Goal: Information Seeking & Learning: Learn about a topic

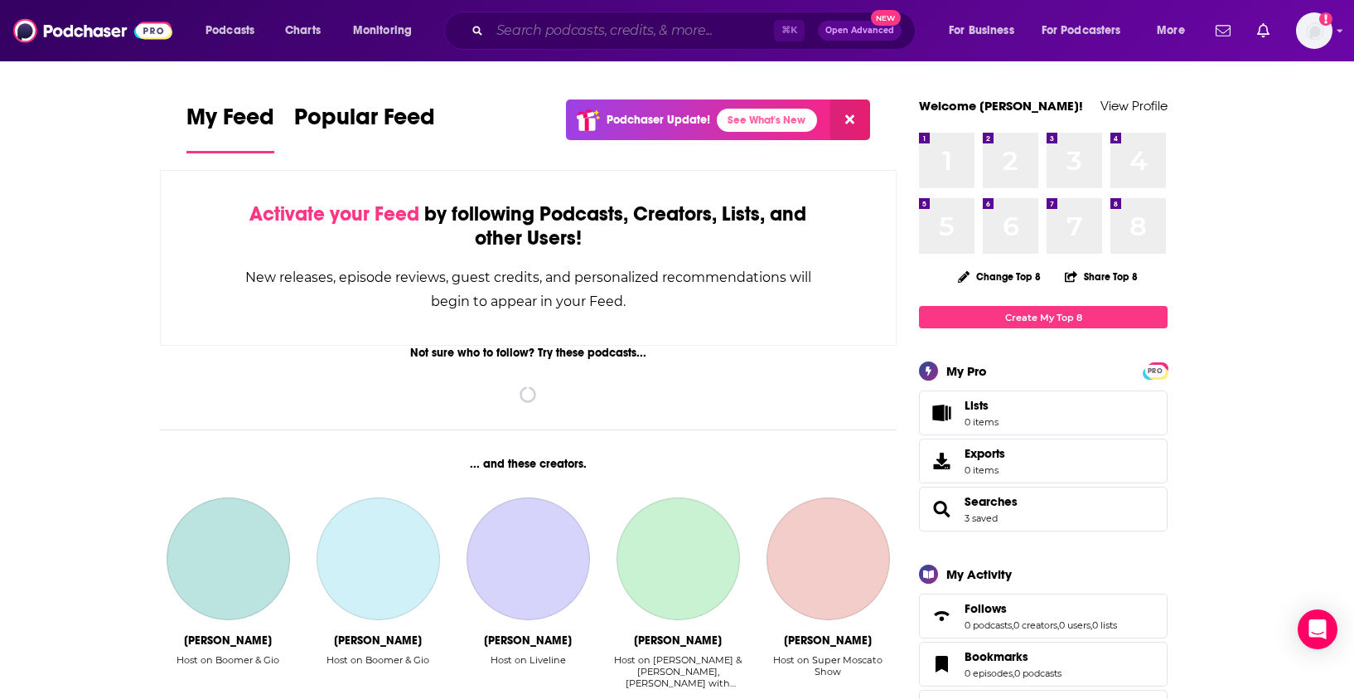
click at [522, 26] on input "Search podcasts, credits, & more..." at bounding box center [632, 30] width 284 height 27
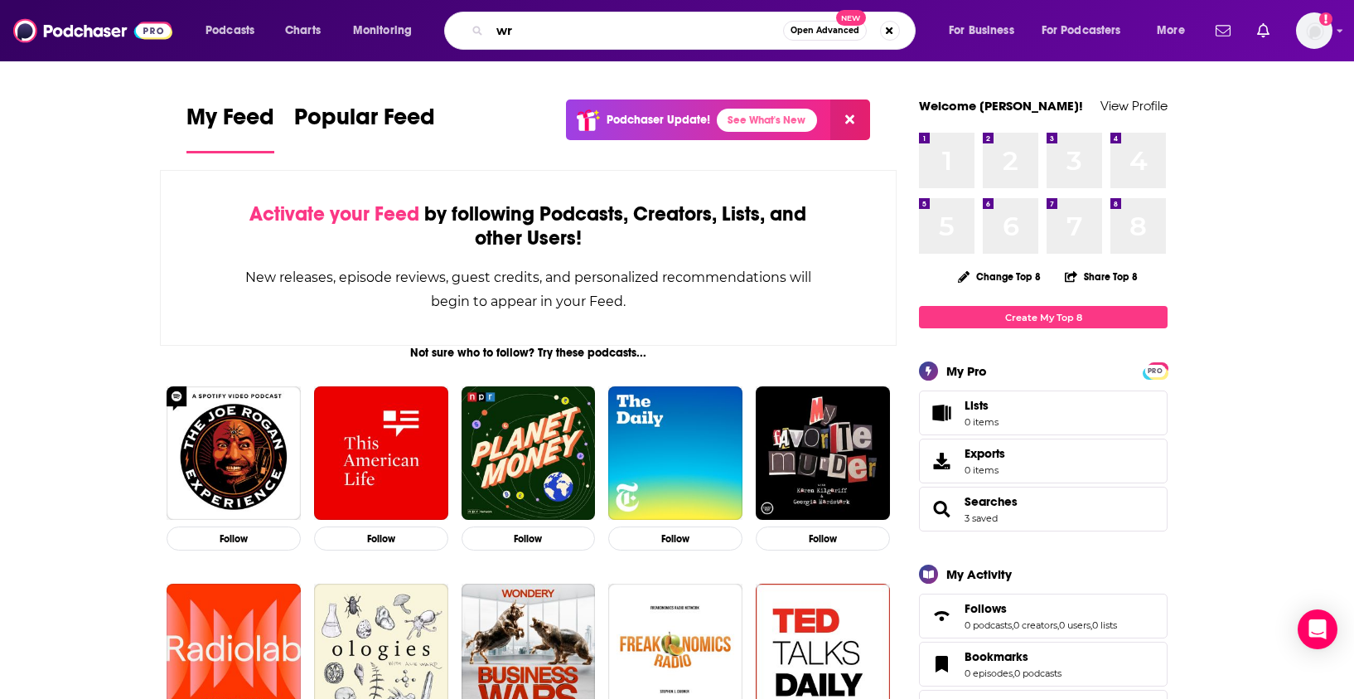
type input "w"
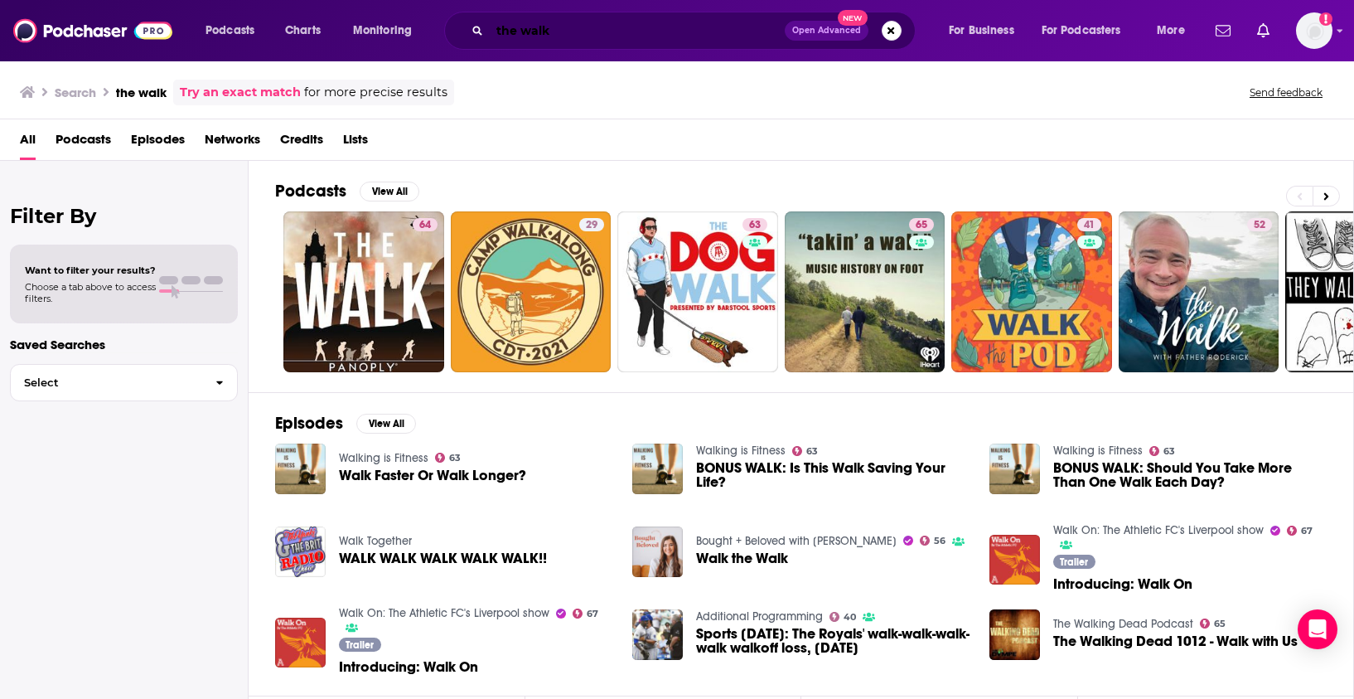
click at [602, 34] on input "the walk" at bounding box center [637, 30] width 295 height 27
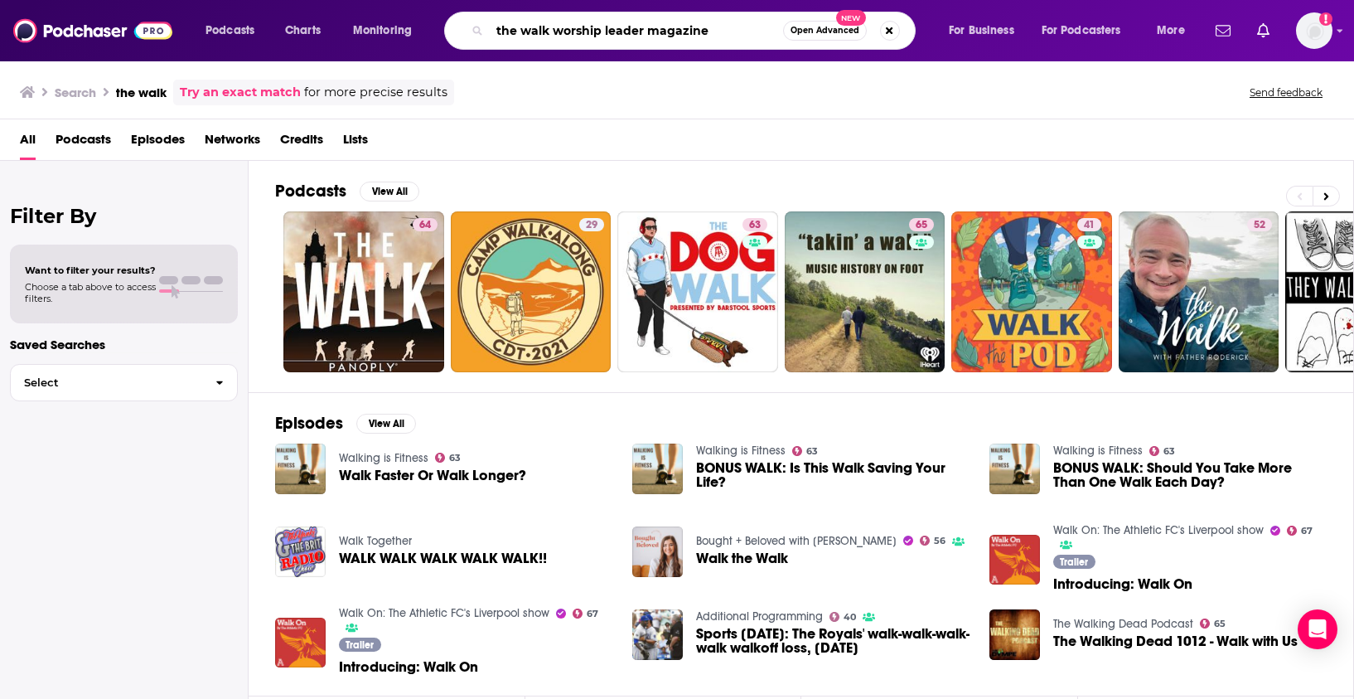
type input "the walk worship leader magazine"
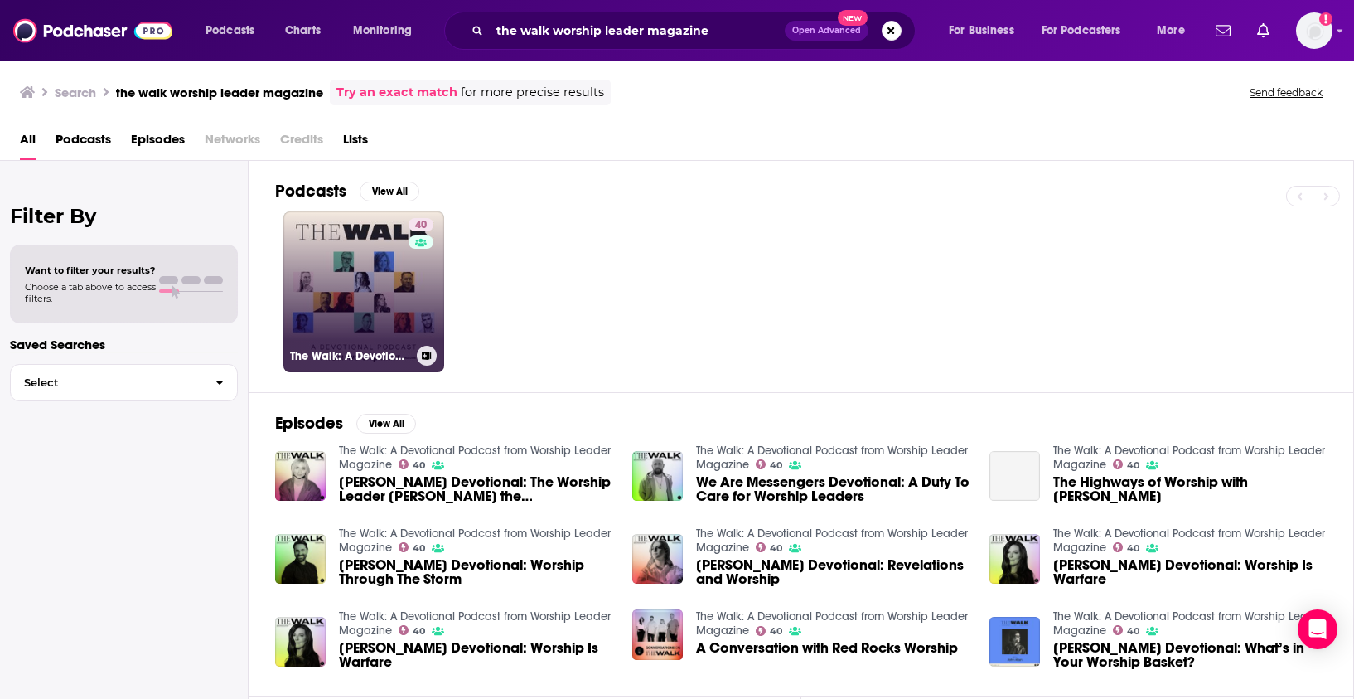
click at [370, 274] on link "40 The Walk: A Devotional Podcast from Worship Leader Magazine" at bounding box center [363, 291] width 161 height 161
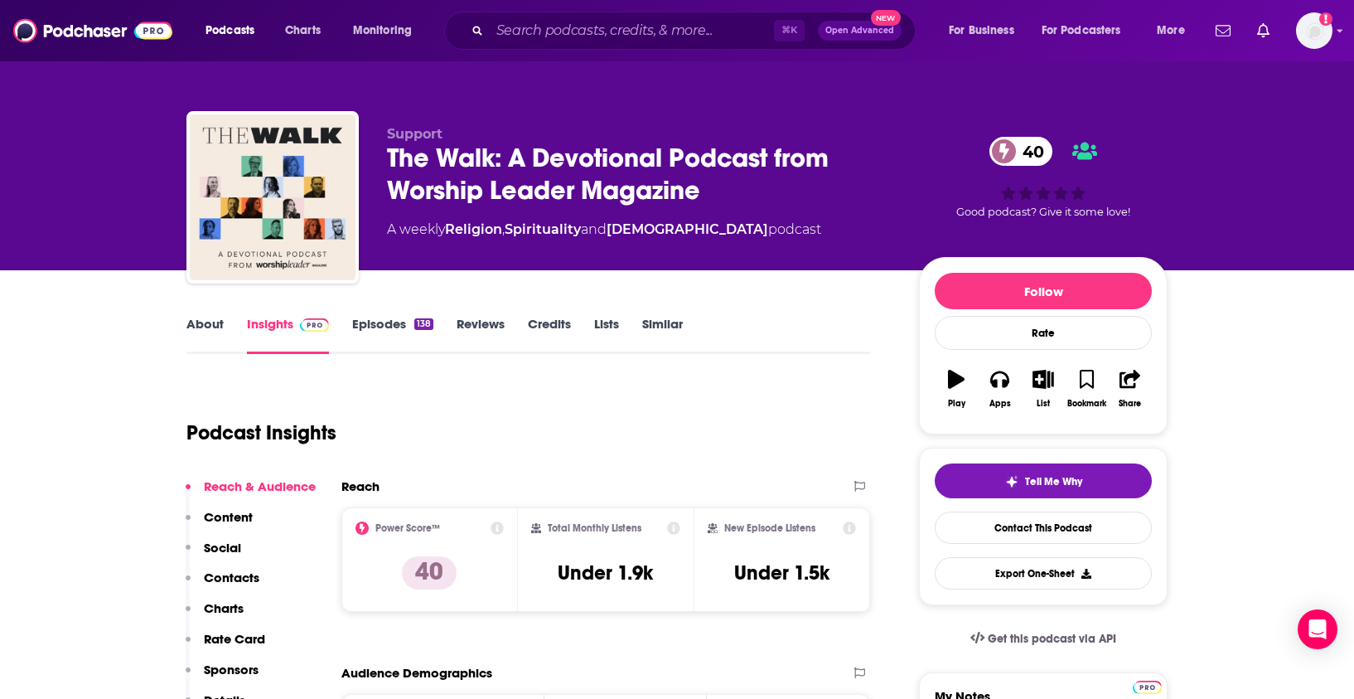
click at [394, 320] on link "Episodes 138" at bounding box center [392, 335] width 81 height 38
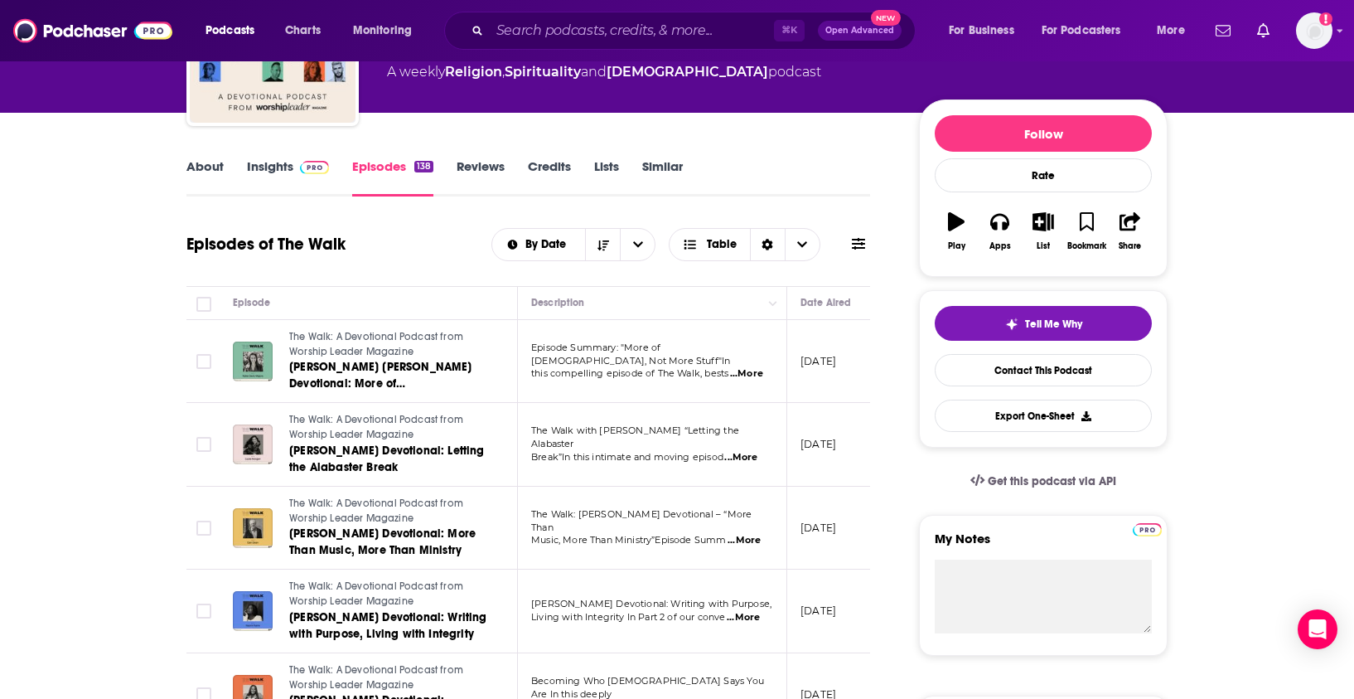
scroll to position [245, 0]
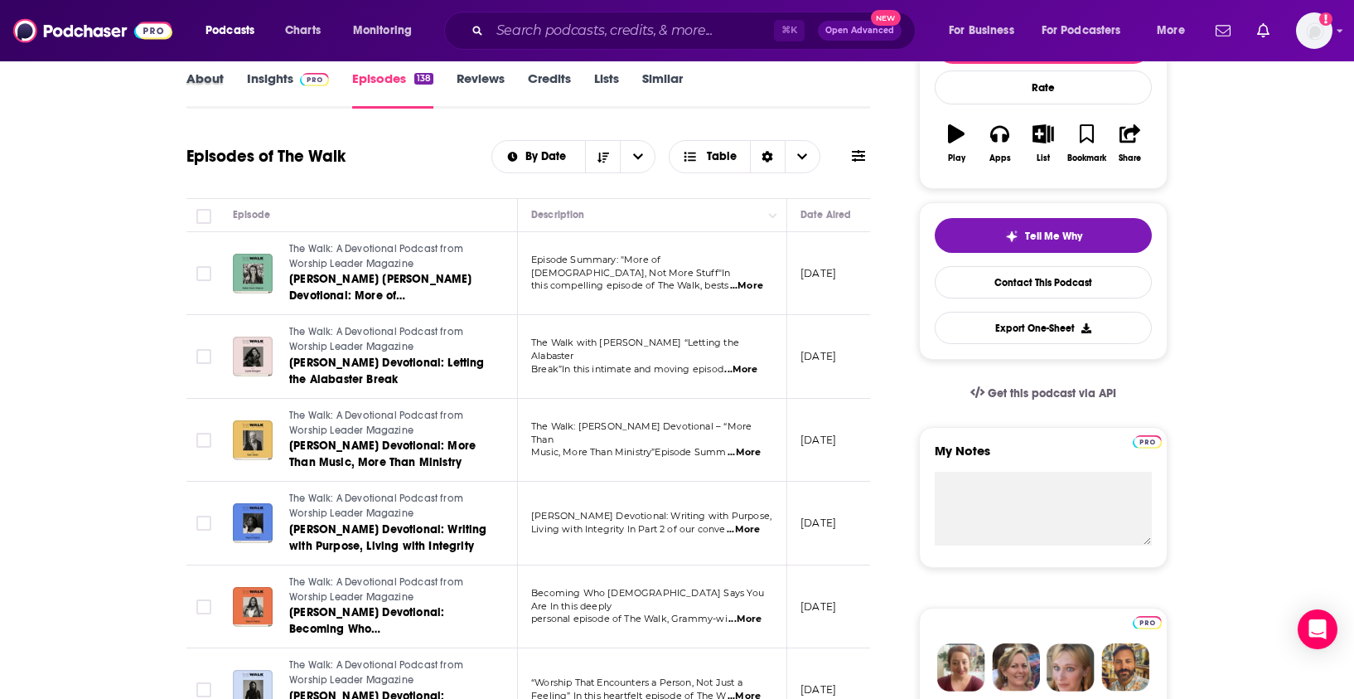
click at [233, 83] on div "About" at bounding box center [216, 89] width 60 height 38
click at [215, 82] on link "About" at bounding box center [204, 89] width 37 height 38
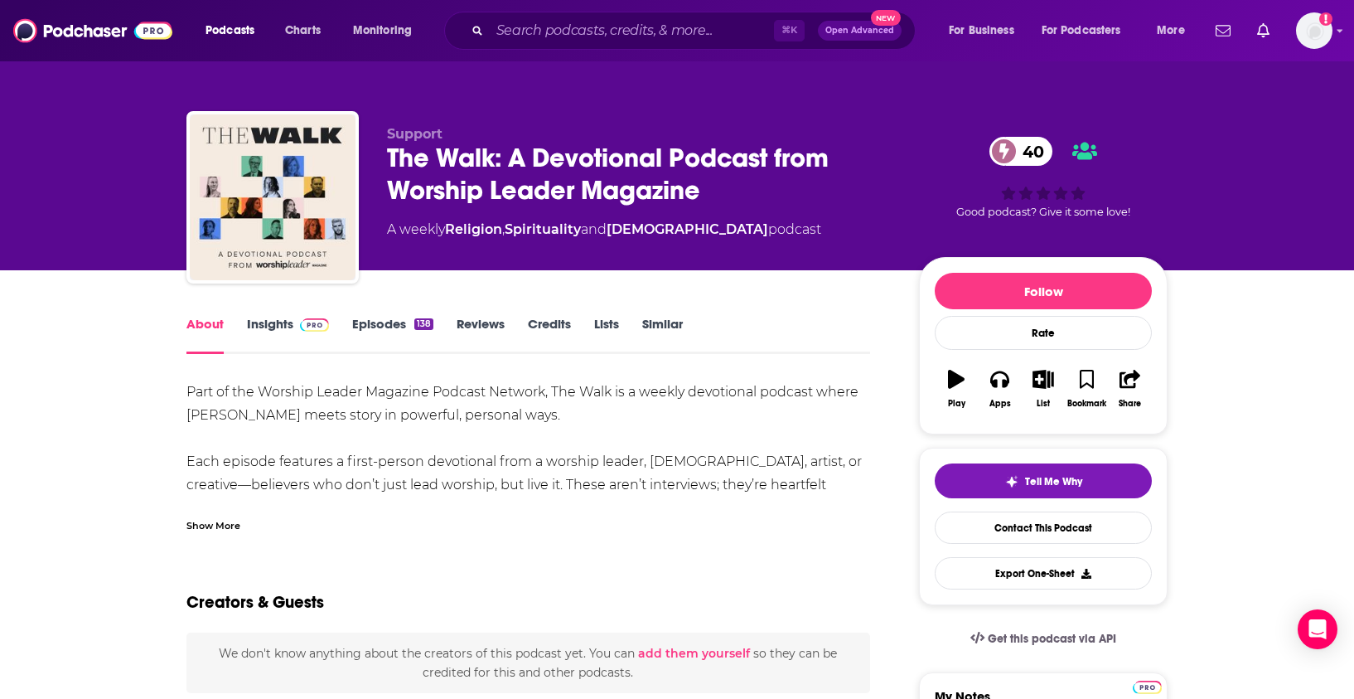
click at [263, 324] on link "Insights" at bounding box center [288, 335] width 82 height 38
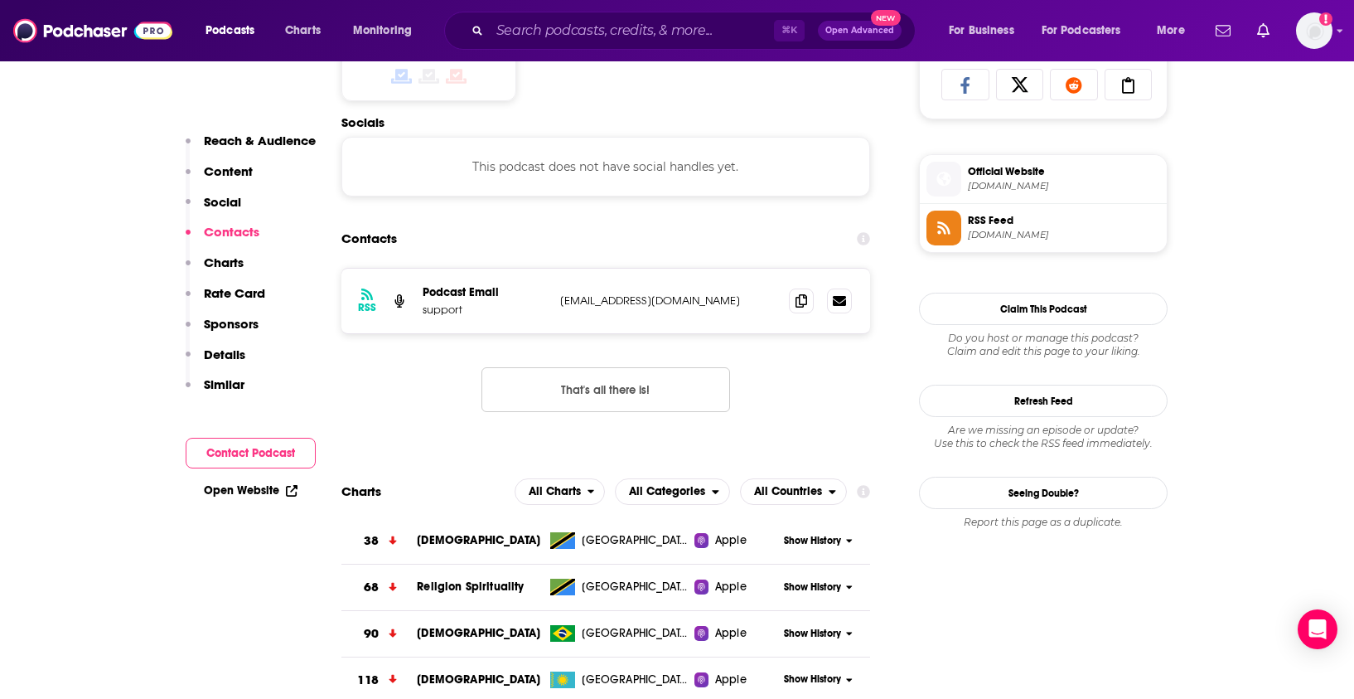
scroll to position [1120, 0]
click at [805, 302] on icon at bounding box center [802, 299] width 12 height 13
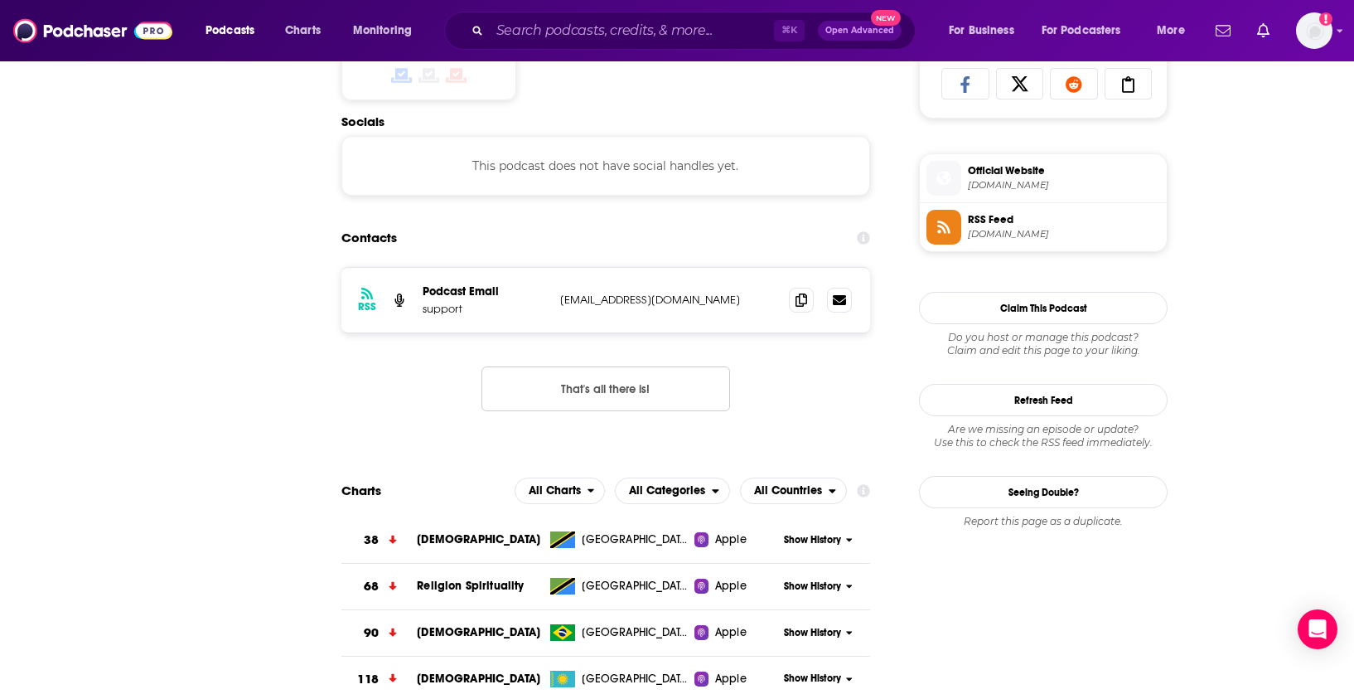
scroll to position [0, 0]
